Goal: Entertainment & Leisure: Consume media (video, audio)

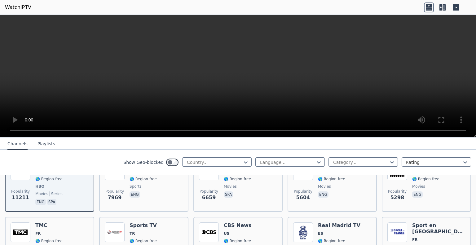
scroll to position [31, 0]
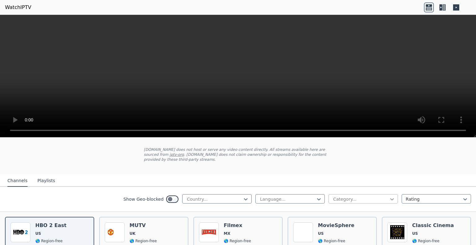
click at [389, 196] on icon at bounding box center [392, 199] width 6 height 6
click at [337, 227] on div "Sports" at bounding box center [363, 232] width 69 height 11
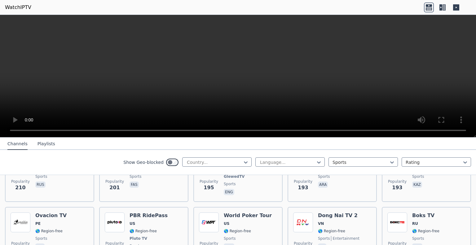
scroll to position [930, 0]
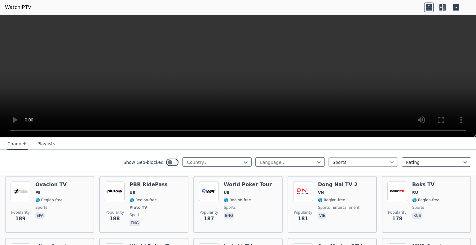
click at [389, 161] on icon at bounding box center [392, 162] width 6 height 6
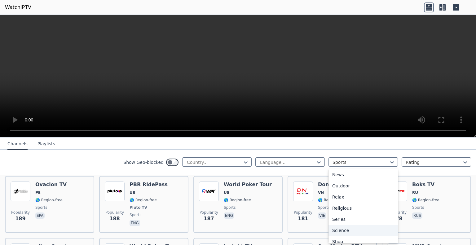
scroll to position [230, 0]
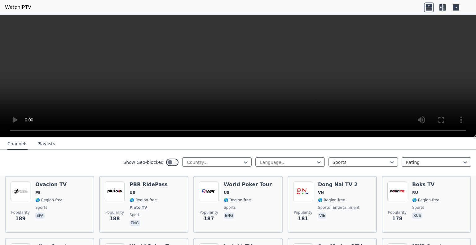
click at [452, 147] on nav "Channels Playlists" at bounding box center [238, 144] width 476 height 12
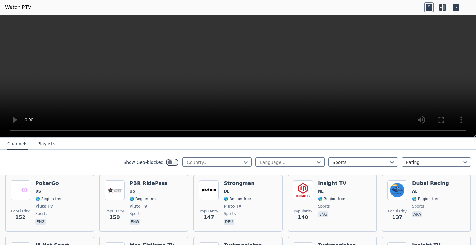
scroll to position [1147, 0]
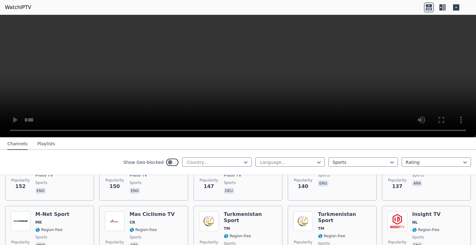
click at [42, 143] on button "Playlists" at bounding box center [47, 144] width 18 height 12
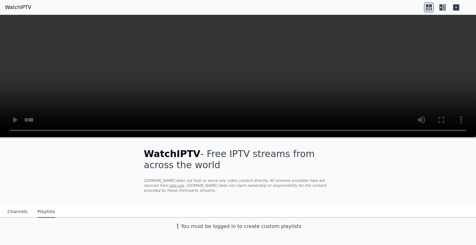
click at [13, 206] on button "Channels" at bounding box center [17, 212] width 20 height 12
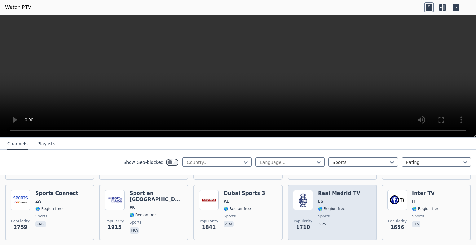
scroll to position [186, 0]
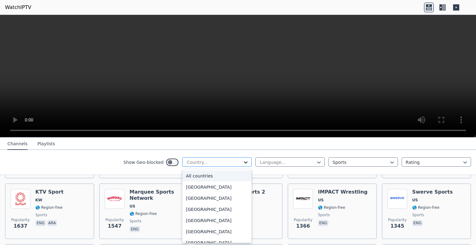
click at [243, 161] on icon at bounding box center [246, 162] width 6 height 6
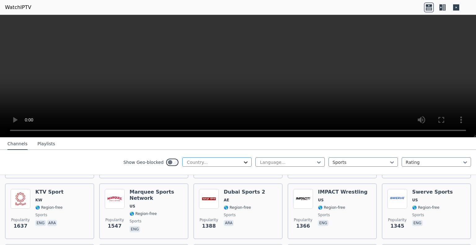
click at [243, 161] on icon at bounding box center [246, 162] width 6 height 6
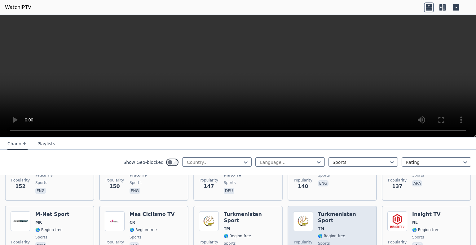
scroll to position [1178, 0]
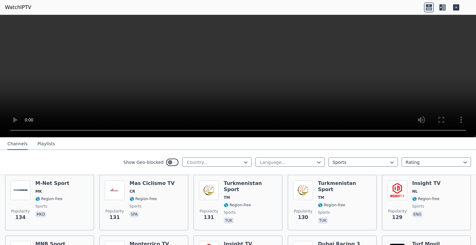
click at [442, 7] on icon at bounding box center [441, 7] width 3 height 6
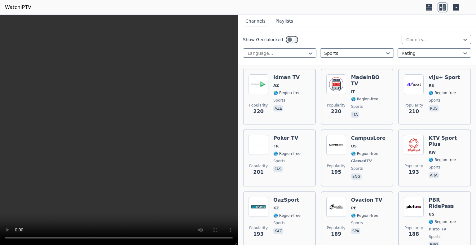
scroll to position [1271, 0]
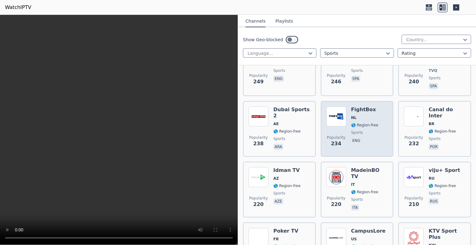
click at [370, 123] on span "🌎 Region-free" at bounding box center [364, 125] width 27 height 5
click at [360, 123] on span "🌎 Region-free" at bounding box center [364, 125] width 27 height 5
click at [356, 123] on span "🌎 Region-free" at bounding box center [364, 125] width 27 height 5
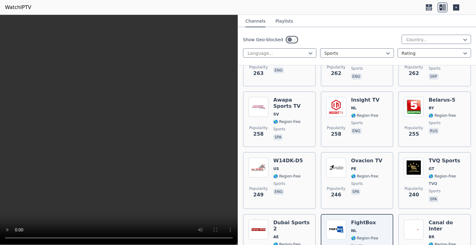
scroll to position [941, 0]
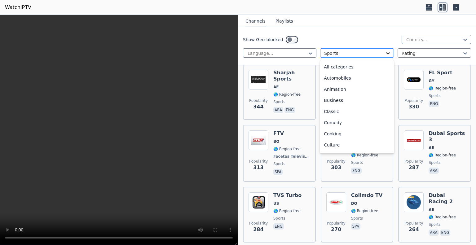
click at [385, 52] on icon at bounding box center [388, 53] width 6 height 6
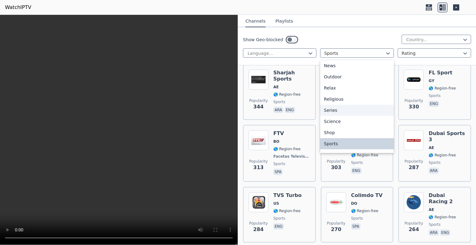
scroll to position [0, 0]
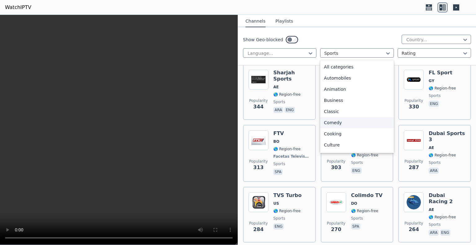
click at [355, 118] on div "Comedy" at bounding box center [356, 122] width 73 height 11
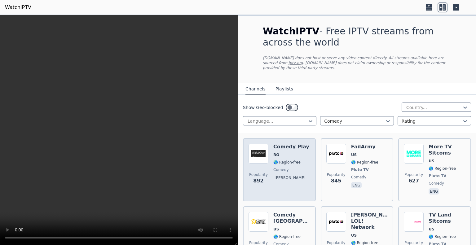
click at [296, 153] on div "Comedy Play RO 🌎 Region-free comedy [PERSON_NAME]" at bounding box center [291, 170] width 36 height 52
click at [286, 167] on span "comedy" at bounding box center [281, 169] width 16 height 5
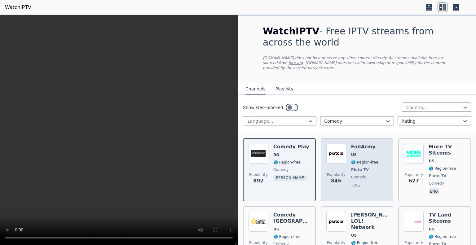
scroll to position [31, 0]
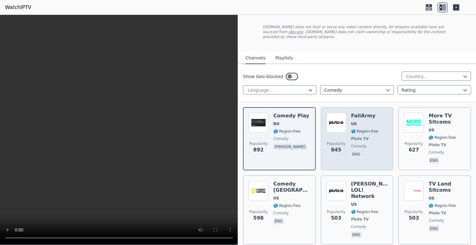
click at [372, 144] on span "comedy" at bounding box center [364, 146] width 27 height 5
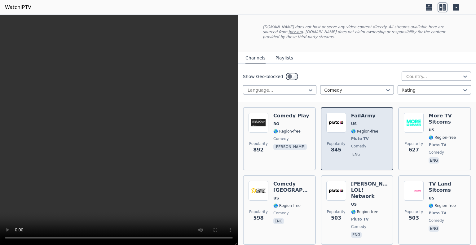
click at [372, 144] on span "comedy" at bounding box center [364, 146] width 27 height 5
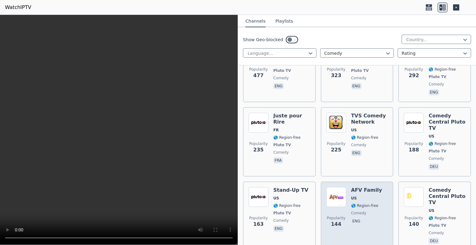
scroll to position [279, 0]
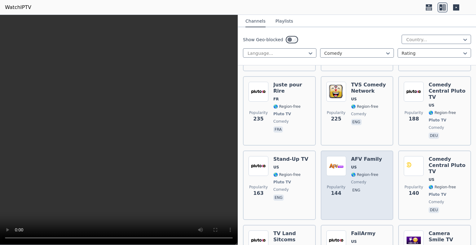
click at [372, 172] on span "🌎 Region-free" at bounding box center [364, 174] width 27 height 5
click at [379, 180] on div "Popularity 144 AFV Family US 🌎 Region-free comedy eng" at bounding box center [358, 185] width 62 height 58
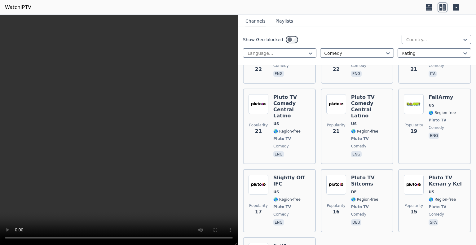
scroll to position [1651, 0]
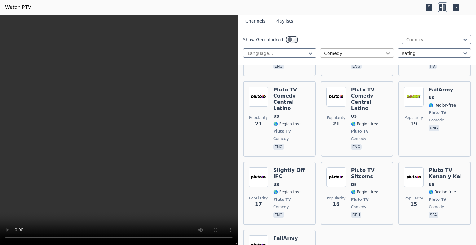
click at [385, 52] on icon at bounding box center [388, 53] width 6 height 6
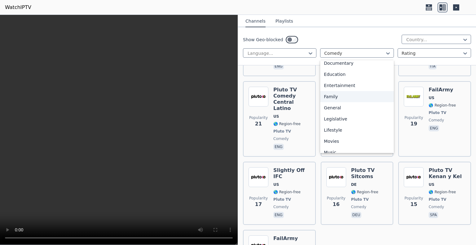
scroll to position [124, 0]
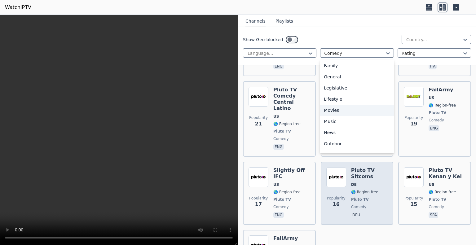
click at [357, 110] on div "Movies" at bounding box center [356, 110] width 73 height 11
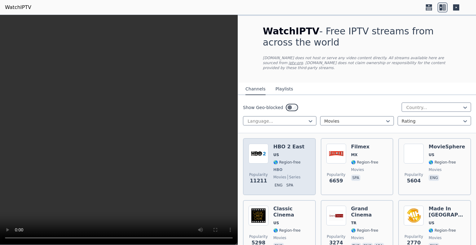
click at [300, 163] on div "Popularity 11211 HBO 2 East US 🌎 Region-free HBO movies series eng spa" at bounding box center [280, 167] width 62 height 46
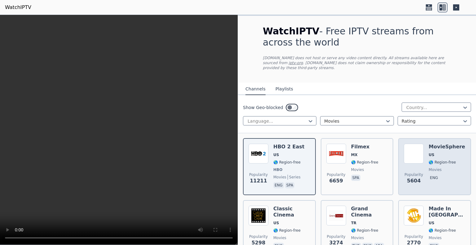
scroll to position [31, 0]
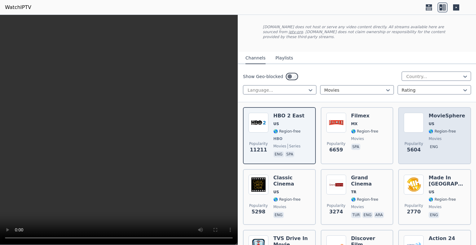
click at [439, 137] on div "MovieSphere US 🌎 Region-free movies eng" at bounding box center [447, 136] width 37 height 46
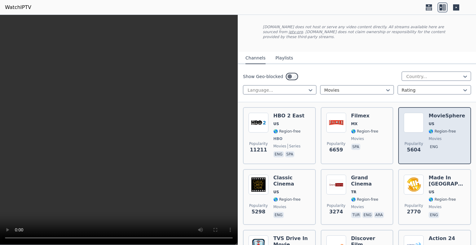
click at [439, 137] on div "MovieSphere US 🌎 Region-free movies eng" at bounding box center [447, 136] width 37 height 46
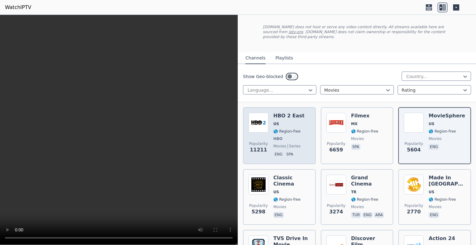
click at [287, 136] on span "HBO" at bounding box center [288, 138] width 31 height 5
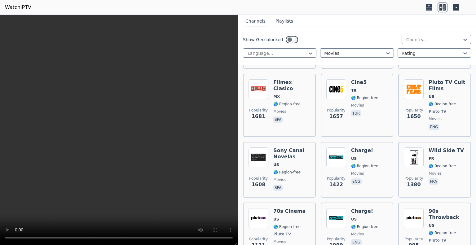
scroll to position [0, 0]
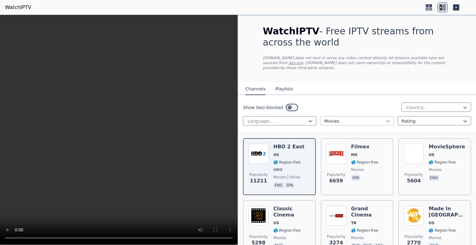
click at [385, 118] on icon at bounding box center [388, 121] width 6 height 6
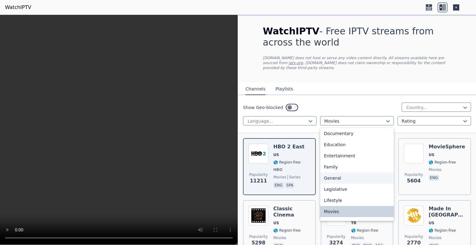
scroll to position [211, 0]
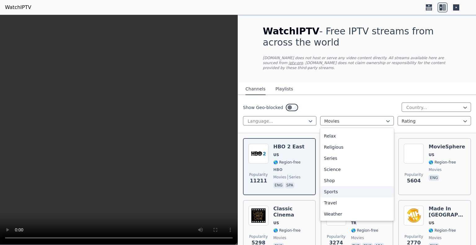
click at [357, 186] on div "Sports" at bounding box center [356, 191] width 73 height 11
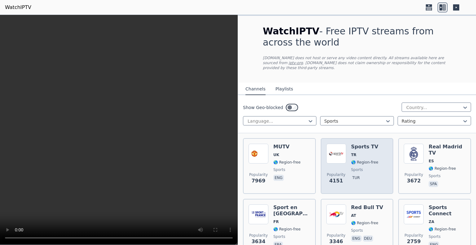
scroll to position [62, 0]
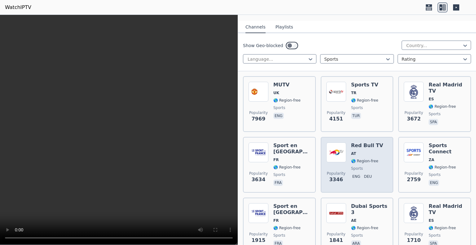
click at [377, 170] on div "Popularity 3346 Red Bull TV AT 🌎 Region-free sports eng deu" at bounding box center [358, 165] width 62 height 45
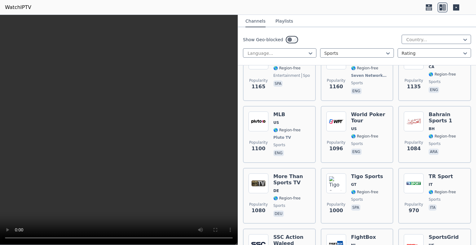
scroll to position [496, 0]
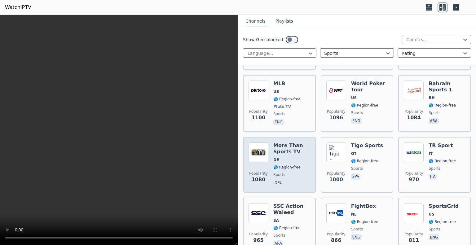
click at [303, 165] on span "🌎 Region-free" at bounding box center [291, 167] width 37 height 5
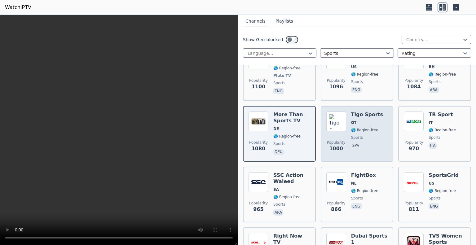
scroll to position [558, 0]
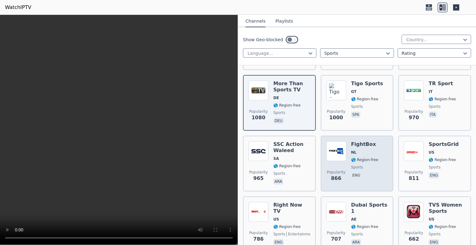
click at [376, 161] on div "Popularity 866 FightBox NL 🌎 Region-free sports eng" at bounding box center [358, 163] width 62 height 45
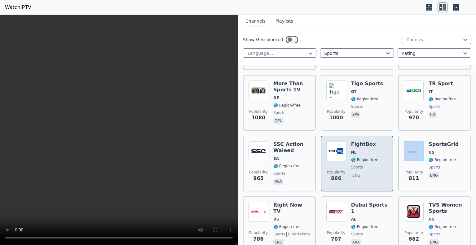
click at [376, 161] on div "Popularity 866 FightBox NL 🌎 Region-free sports eng" at bounding box center [358, 163] width 62 height 45
click at [376, 151] on div "Popularity 866 FightBox NL 🌎 Region-free sports eng" at bounding box center [358, 163] width 62 height 45
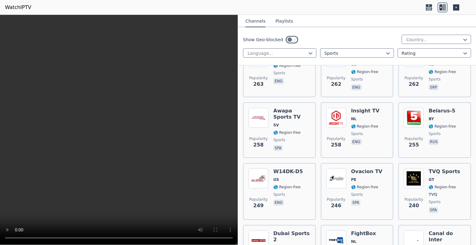
scroll to position [1240, 0]
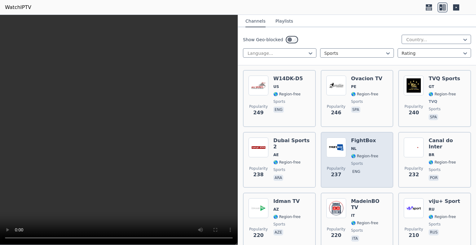
click at [372, 145] on div "FightBox NL 🌎 Region-free sports eng" at bounding box center [364, 160] width 27 height 45
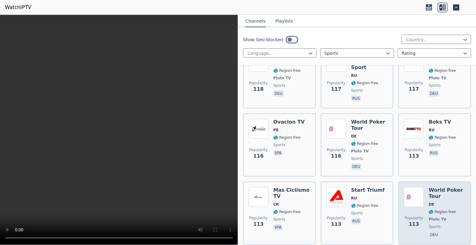
scroll to position [2232, 0]
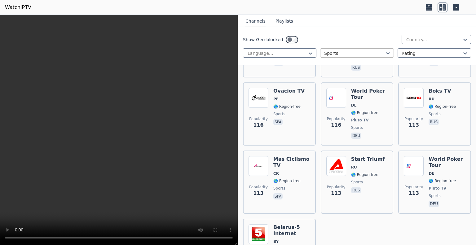
click at [358, 54] on div at bounding box center [354, 53] width 60 height 6
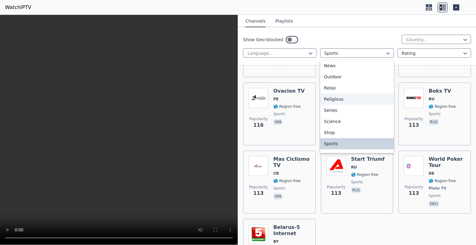
scroll to position [211, 0]
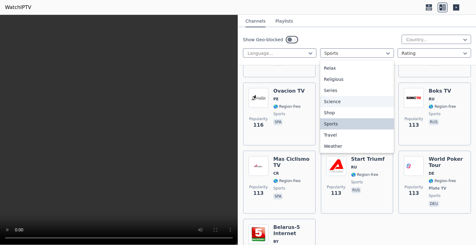
click at [351, 103] on div "Science" at bounding box center [356, 101] width 73 height 11
